Goal: Task Accomplishment & Management: Use online tool/utility

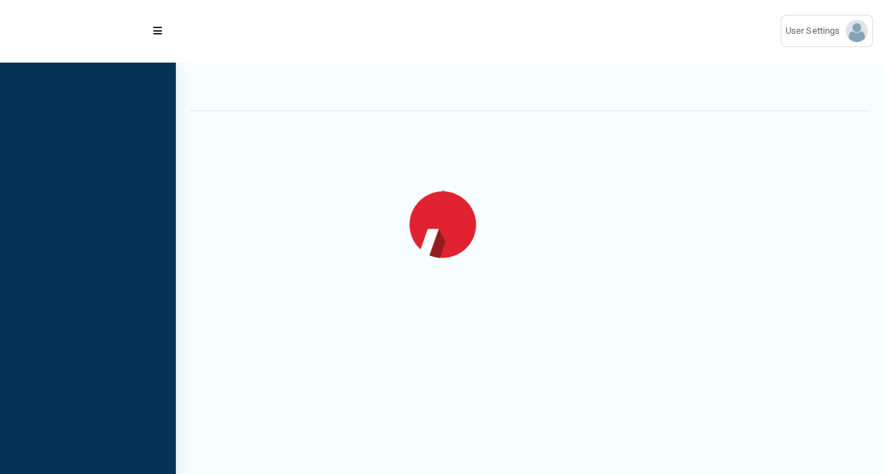
click at [632, 101] on div at bounding box center [530, 88] width 680 height 46
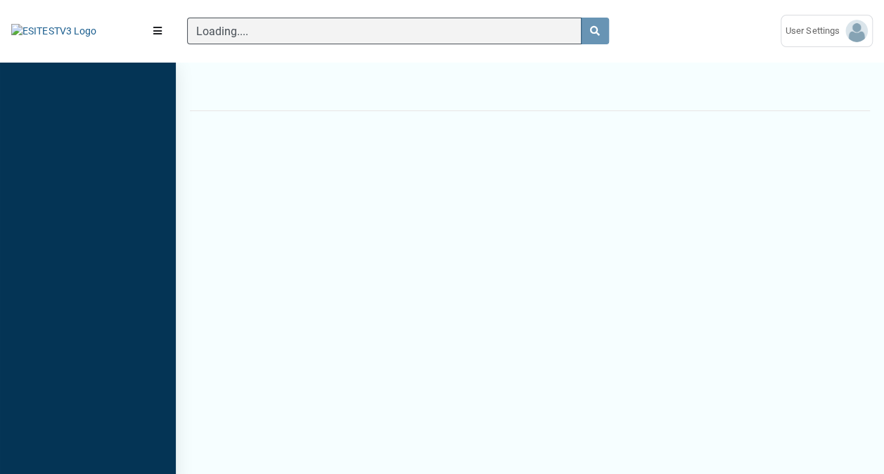
scroll to position [6, 1]
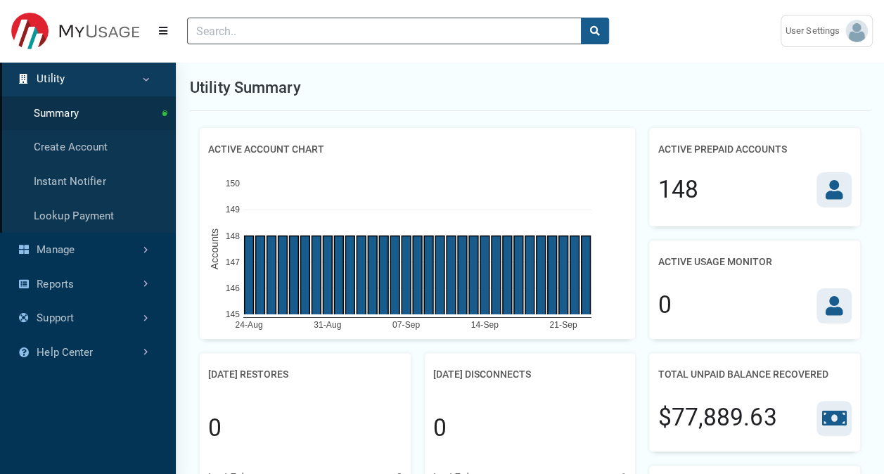
click at [748, 142] on h2 "Active Prepaid Accounts" at bounding box center [722, 149] width 129 height 26
click at [840, 186] on icon at bounding box center [834, 190] width 18 height 20
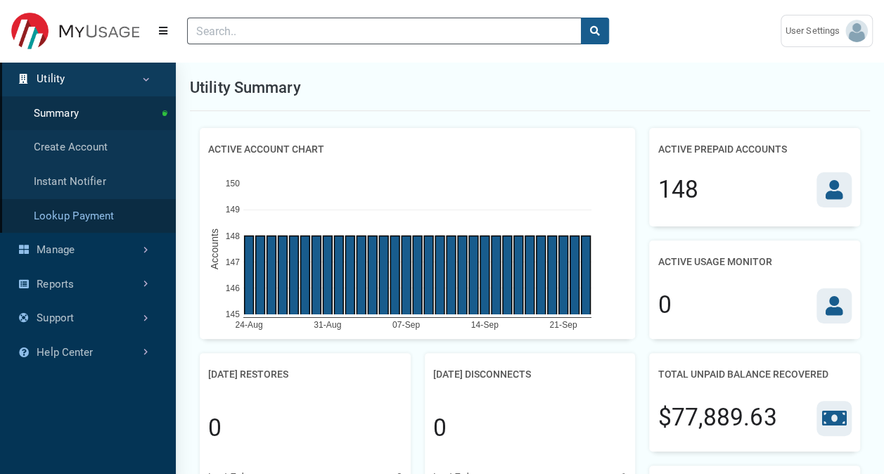
scroll to position [70, 0]
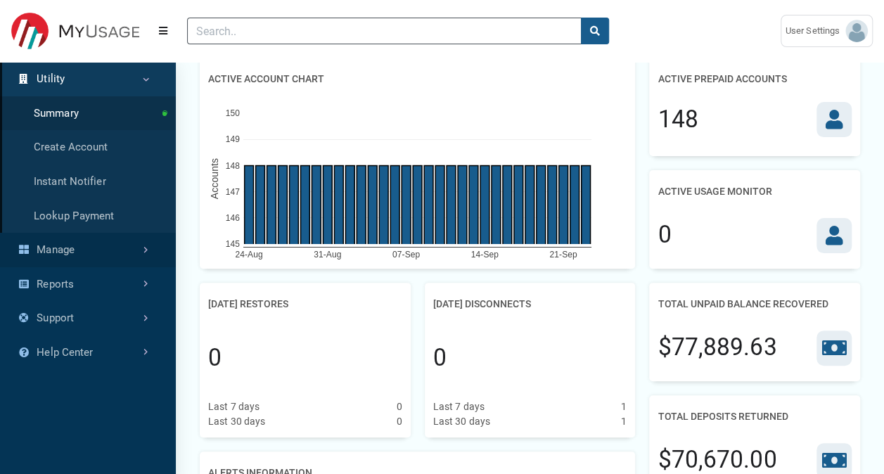
click at [93, 248] on link "Manage" at bounding box center [88, 250] width 176 height 34
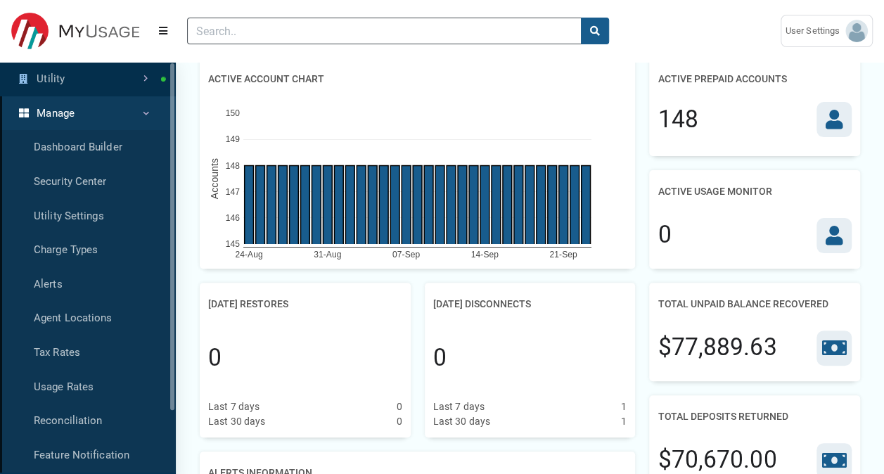
click at [93, 94] on link "Utility" at bounding box center [88, 79] width 176 height 34
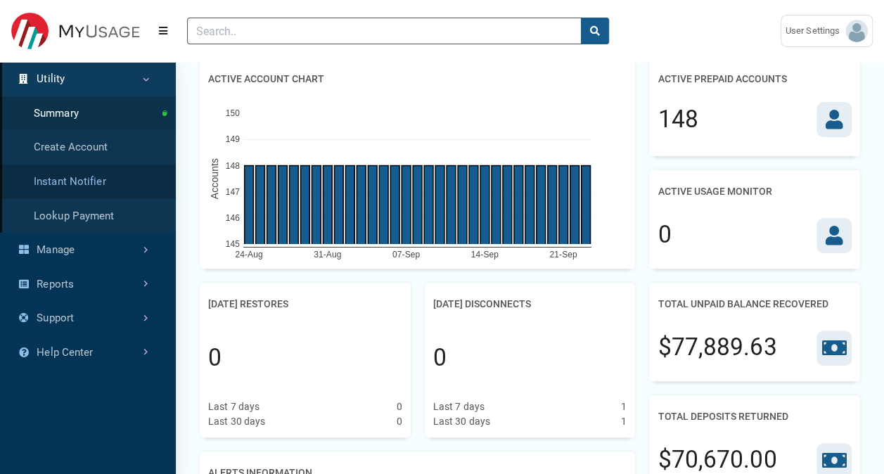
click at [84, 184] on link "Instant Notifier" at bounding box center [88, 182] width 176 height 34
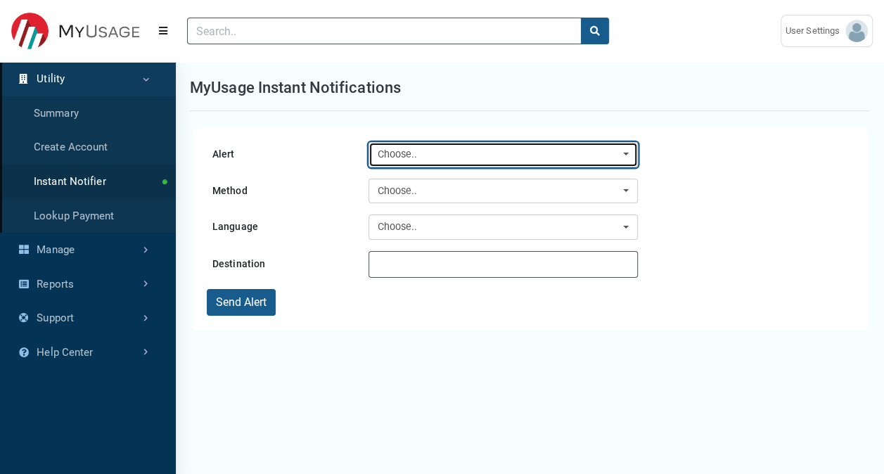
click at [447, 156] on div "Choose.." at bounding box center [499, 154] width 243 height 15
